Goal: Information Seeking & Learning: Learn about a topic

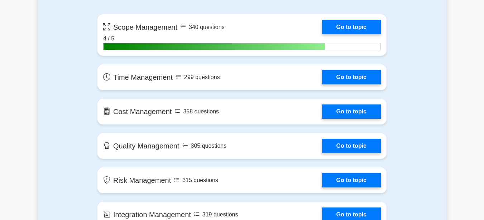
scroll to position [522, 0]
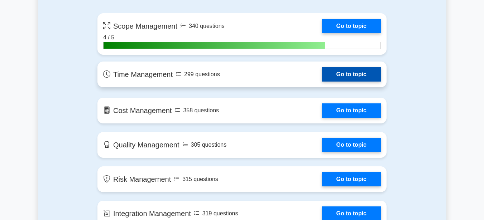
click at [343, 72] on link "Go to topic" at bounding box center [351, 74] width 59 height 14
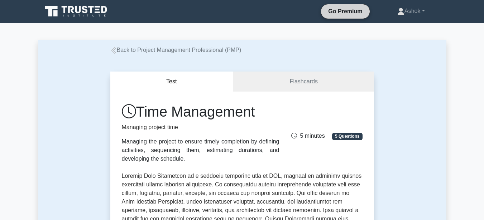
click at [343, 14] on link "Go Premium" at bounding box center [345, 11] width 43 height 9
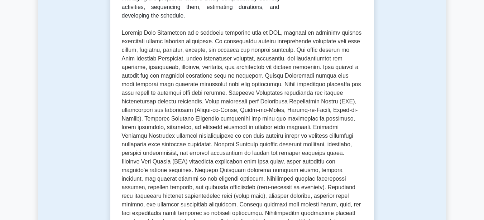
scroll to position [158, 0]
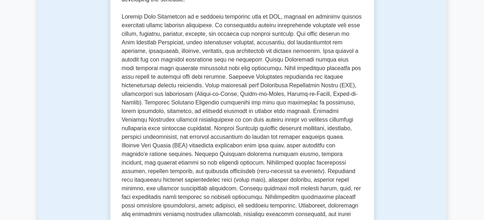
click at [323, 187] on p at bounding box center [242, 120] width 241 height 215
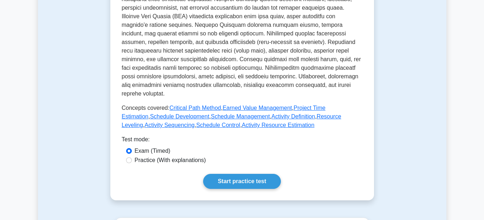
scroll to position [301, 0]
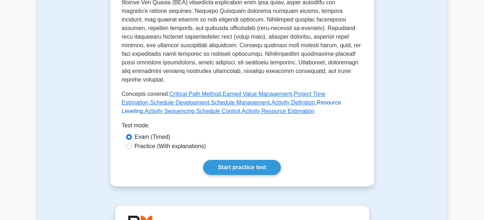
click at [295, 100] on link "Resource Leveling" at bounding box center [232, 107] width 220 height 15
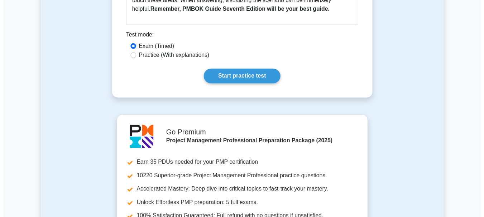
scroll to position [430, 0]
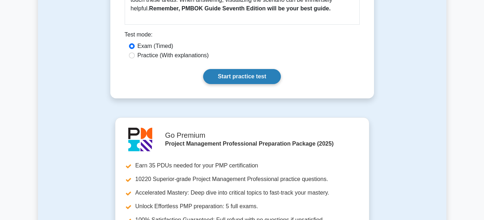
click at [253, 70] on link "Start practice test" at bounding box center [242, 76] width 78 height 15
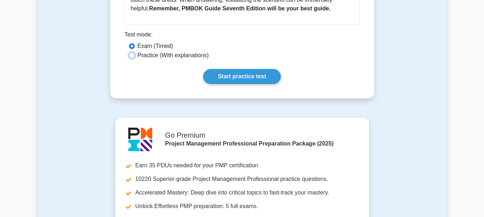
click at [132, 53] on input "Practice (With explanations)" at bounding box center [132, 56] width 6 height 6
radio input "true"
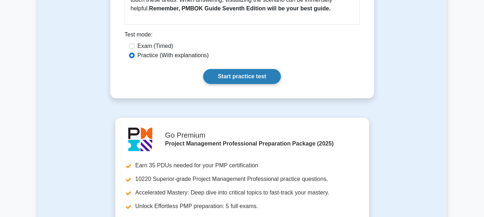
click at [244, 69] on link "Start practice test" at bounding box center [242, 76] width 78 height 15
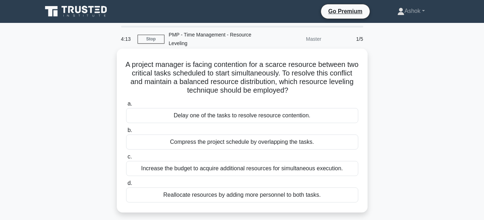
click at [206, 144] on div "Compress the project schedule by overlapping the tasks." at bounding box center [242, 142] width 232 height 15
click at [126, 133] on input "b. Compress the project schedule by overlapping the tasks." at bounding box center [126, 130] width 0 height 5
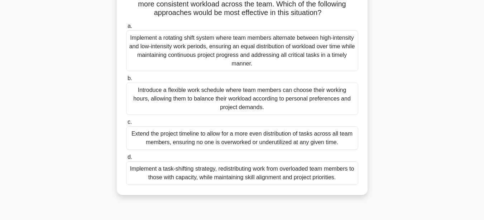
scroll to position [115, 0]
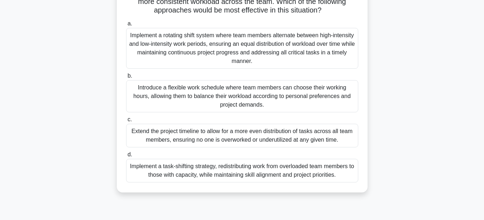
click at [228, 48] on div "Implement a rotating shift system where team members alternate between high-int…" at bounding box center [242, 48] width 232 height 41
click at [126, 26] on input "a. Implement a rotating shift system where team members alternate between high-…" at bounding box center [126, 23] width 0 height 5
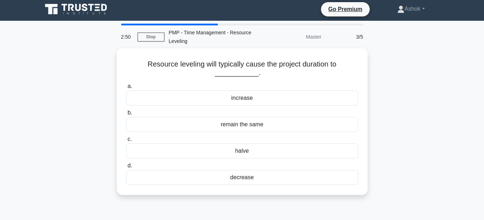
scroll to position [0, 0]
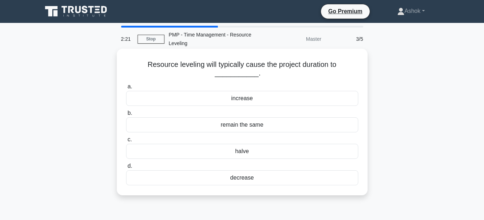
click at [244, 176] on div "decrease" at bounding box center [242, 178] width 232 height 15
click at [126, 169] on input "d. decrease" at bounding box center [126, 166] width 0 height 5
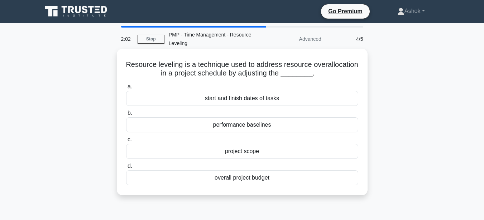
click at [246, 100] on div "start and finish dates of tasks" at bounding box center [242, 98] width 232 height 15
click at [126, 89] on input "a. start and finish dates of tasks" at bounding box center [126, 87] width 0 height 5
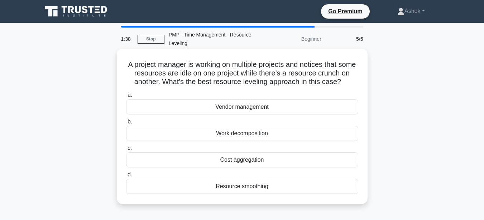
click at [236, 134] on div "Work decomposition" at bounding box center [242, 133] width 232 height 15
click at [126, 124] on input "b. Work decomposition" at bounding box center [126, 122] width 0 height 5
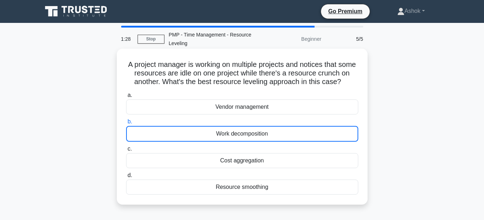
click at [268, 133] on div "Work decomposition" at bounding box center [242, 134] width 232 height 16
click at [126, 124] on input "b. Work decomposition" at bounding box center [126, 122] width 0 height 5
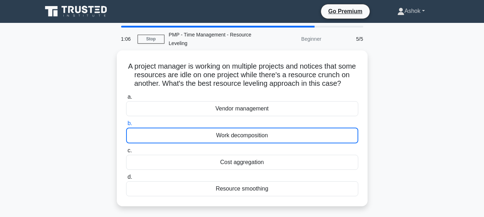
click at [422, 11] on link "Ashok" at bounding box center [411, 11] width 62 height 14
click at [431, 94] on div "A project manager is working on multiple projects and notices that some resourc…" at bounding box center [242, 133] width 408 height 165
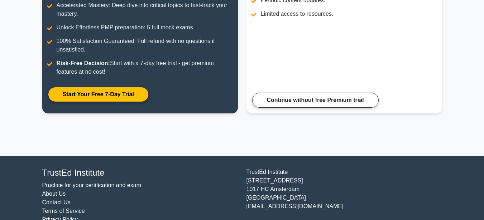
scroll to position [168, 0]
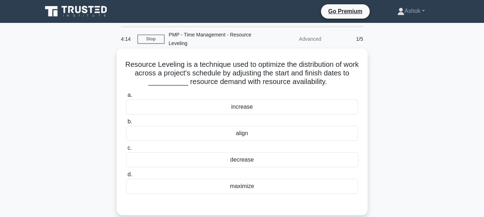
click at [249, 163] on div "decrease" at bounding box center [242, 160] width 232 height 15
click at [126, 151] on input "c. decrease" at bounding box center [126, 148] width 0 height 5
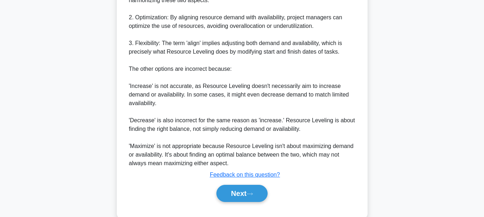
scroll to position [329, 0]
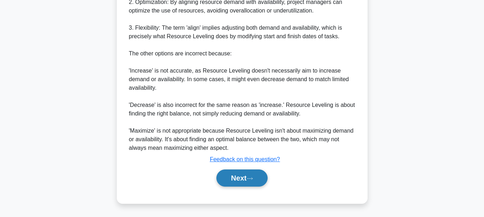
click at [235, 174] on button "Next" at bounding box center [241, 178] width 51 height 17
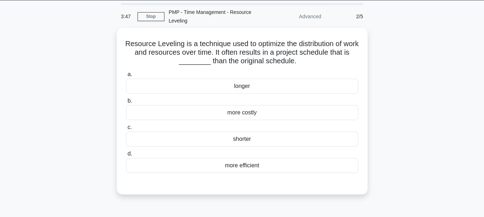
scroll to position [12, 0]
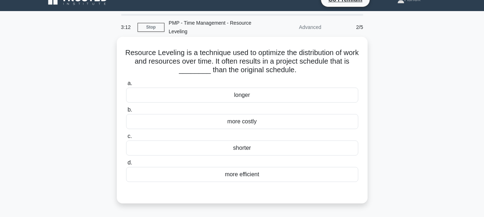
click at [237, 149] on div "shorter" at bounding box center [242, 148] width 232 height 15
click at [126, 139] on input "c. shorter" at bounding box center [126, 136] width 0 height 5
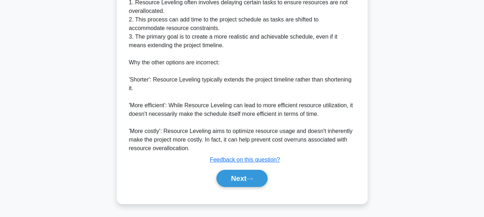
scroll to position [294, 0]
click at [253, 180] on icon at bounding box center [250, 179] width 6 height 4
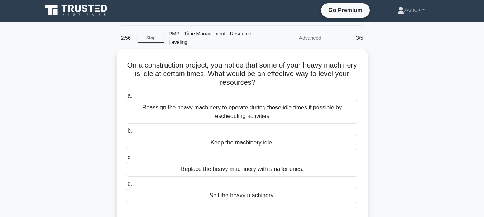
scroll to position [0, 0]
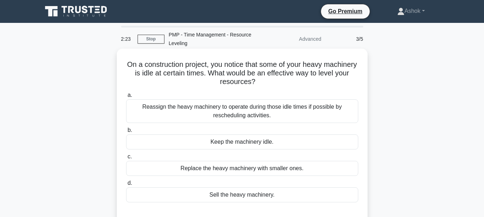
click at [262, 112] on div "Reassign the heavy machinery to operate during those idle times if possible by …" at bounding box center [242, 112] width 232 height 24
click at [126, 98] on input "a. Reassign the heavy machinery to operate during those idle times if possible …" at bounding box center [126, 95] width 0 height 5
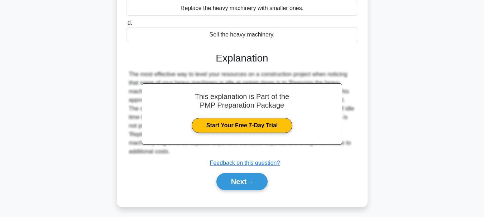
scroll to position [169, 0]
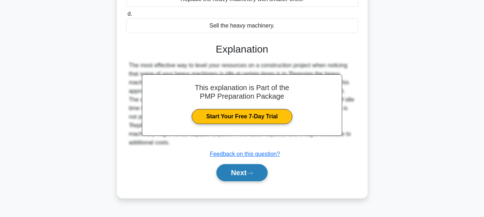
click at [241, 177] on button "Next" at bounding box center [241, 172] width 51 height 17
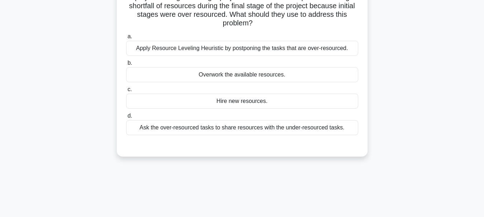
scroll to position [7, 0]
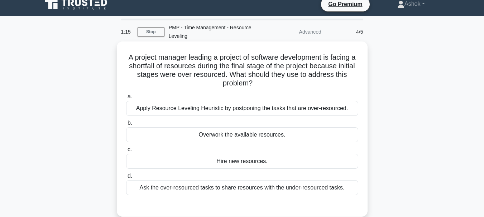
click at [249, 191] on div "Ask the over-resourced tasks to share resources with the under-resourced tasks." at bounding box center [242, 188] width 232 height 15
click at [126, 179] on input "d. Ask the over-resourced tasks to share resources with the under-resourced tas…" at bounding box center [126, 176] width 0 height 5
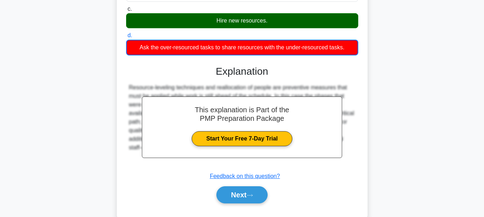
scroll to position [150, 0]
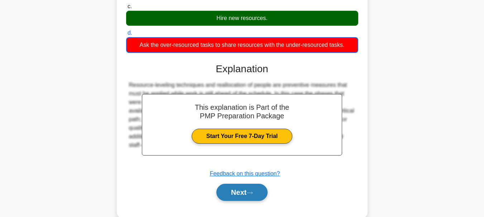
click at [243, 192] on button "Next" at bounding box center [241, 192] width 51 height 17
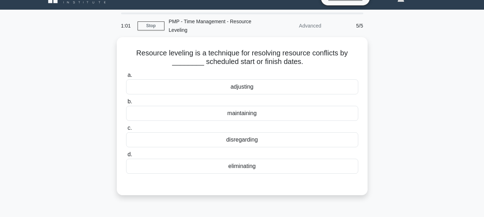
scroll to position [7, 0]
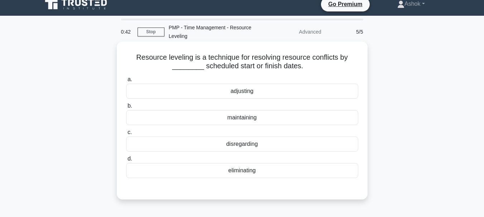
click at [239, 114] on div "maintaining" at bounding box center [242, 117] width 232 height 15
click at [126, 109] on input "b. maintaining" at bounding box center [126, 106] width 0 height 5
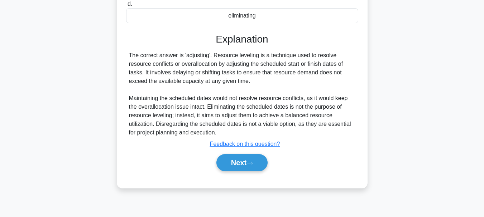
scroll to position [165, 0]
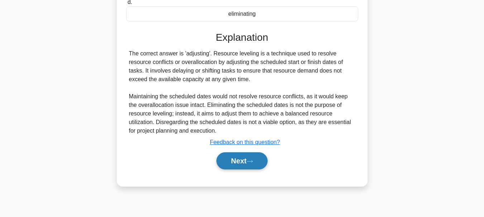
click at [237, 163] on button "Next" at bounding box center [241, 161] width 51 height 17
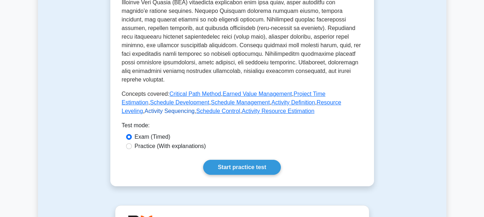
click at [195, 108] on link "Activity Sequencing" at bounding box center [170, 111] width 50 height 6
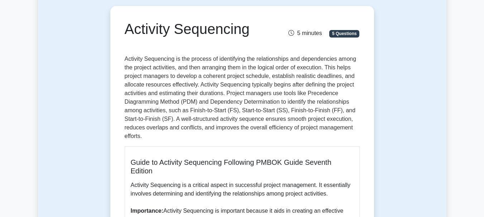
scroll to position [57, 0]
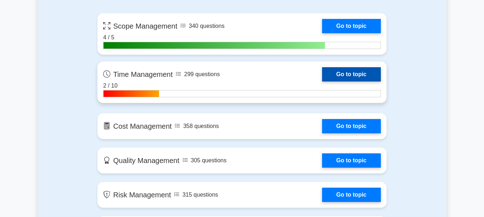
click at [342, 76] on link "Go to topic" at bounding box center [351, 74] width 59 height 14
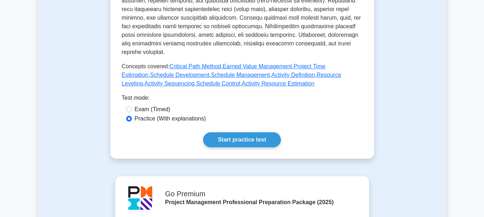
scroll to position [373, 0]
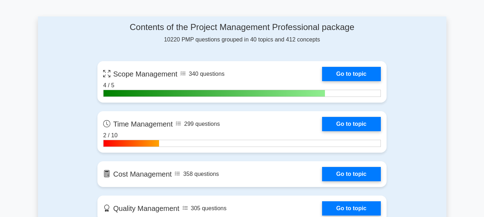
scroll to position [487, 0]
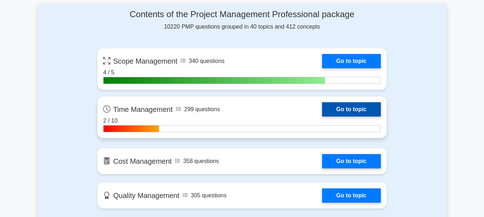
click at [350, 112] on link "Go to topic" at bounding box center [351, 109] width 59 height 14
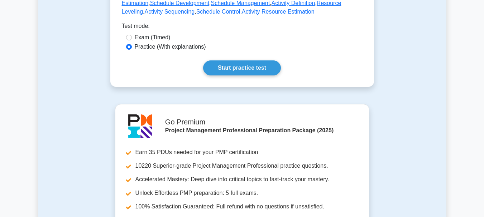
scroll to position [401, 0]
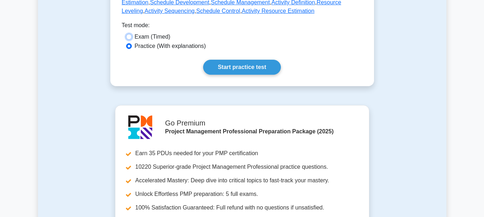
click at [129, 34] on input "Exam (Timed)" at bounding box center [129, 37] width 6 height 6
radio input "true"
click at [240, 61] on link "Start practice test" at bounding box center [242, 67] width 78 height 15
click at [130, 43] on input "Practice (With explanations)" at bounding box center [129, 46] width 6 height 6
radio input "true"
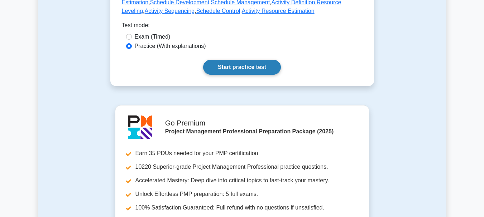
click at [247, 65] on link "Start practice test" at bounding box center [242, 67] width 78 height 15
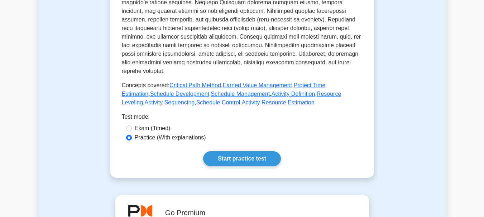
scroll to position [320, 0]
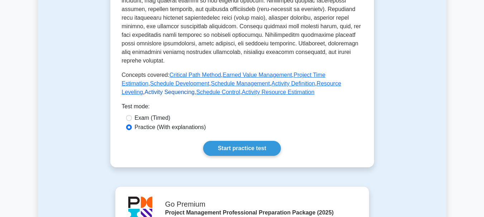
click at [195, 89] on link "Activity Sequencing" at bounding box center [170, 92] width 50 height 6
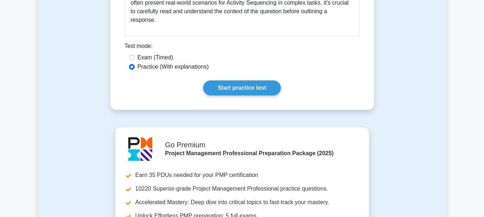
scroll to position [406, 0]
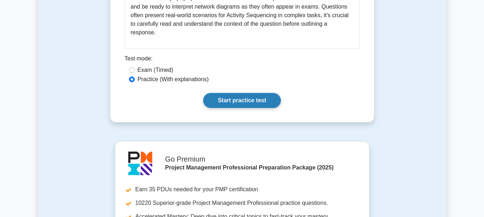
click at [243, 102] on link "Start practice test" at bounding box center [242, 100] width 78 height 15
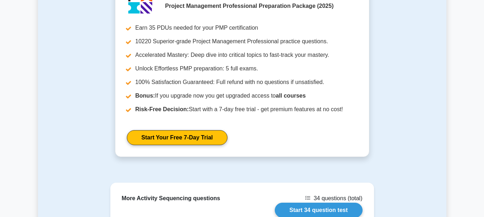
scroll to position [592, 0]
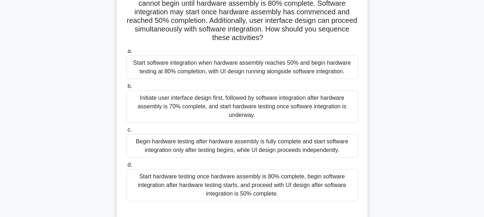
scroll to position [86, 0]
